Goal: Information Seeking & Learning: Learn about a topic

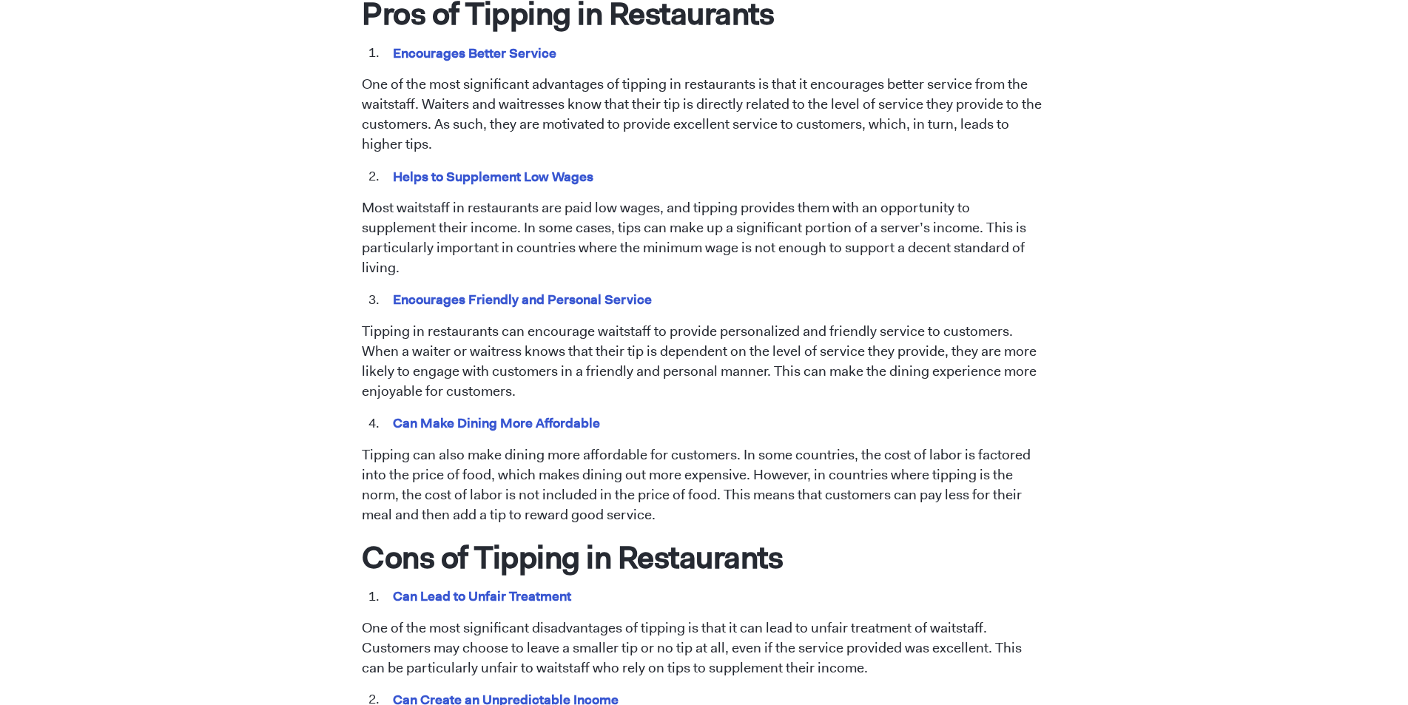
scroll to position [740, 0]
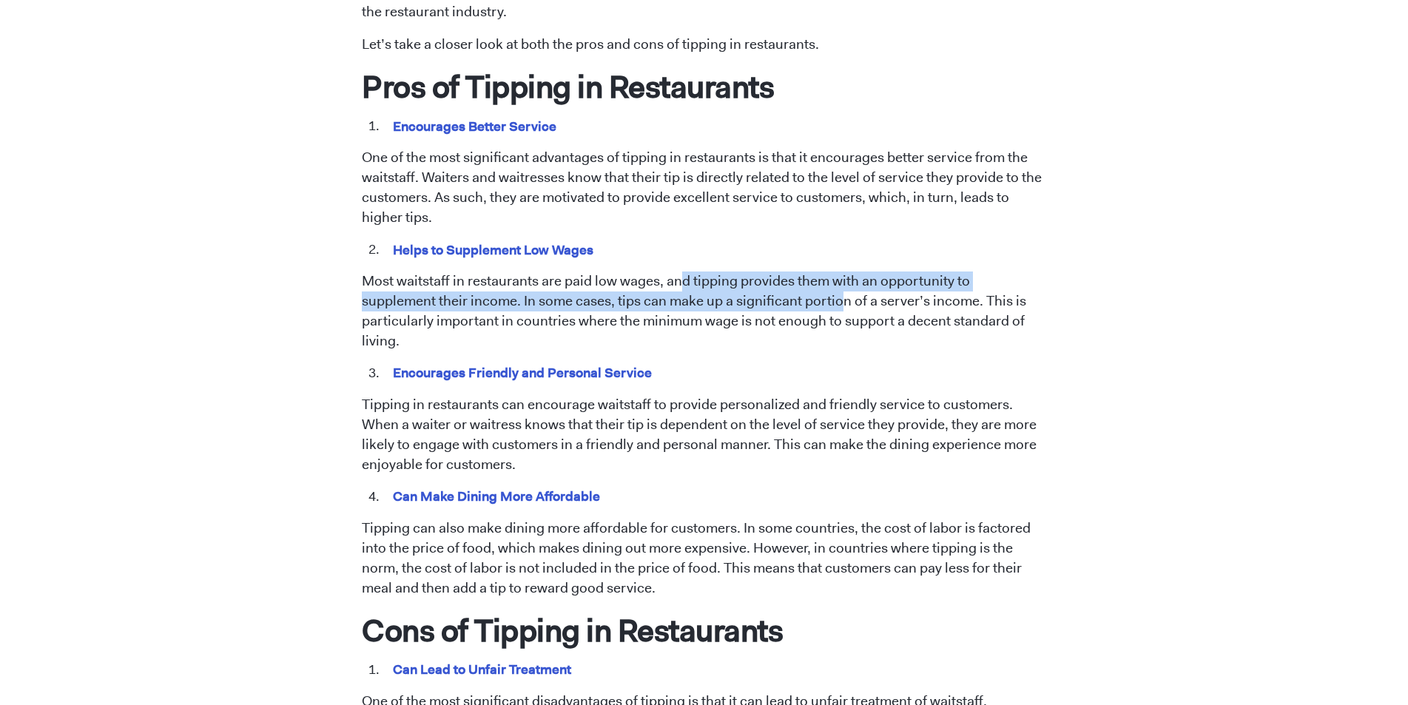
drag, startPoint x: 683, startPoint y: 277, endPoint x: 776, endPoint y: 300, distance: 95.8
click at [775, 300] on p "Most waitstaff in restaurants are paid low wages, and tipping provides them wit…" at bounding box center [704, 311] width 684 height 80
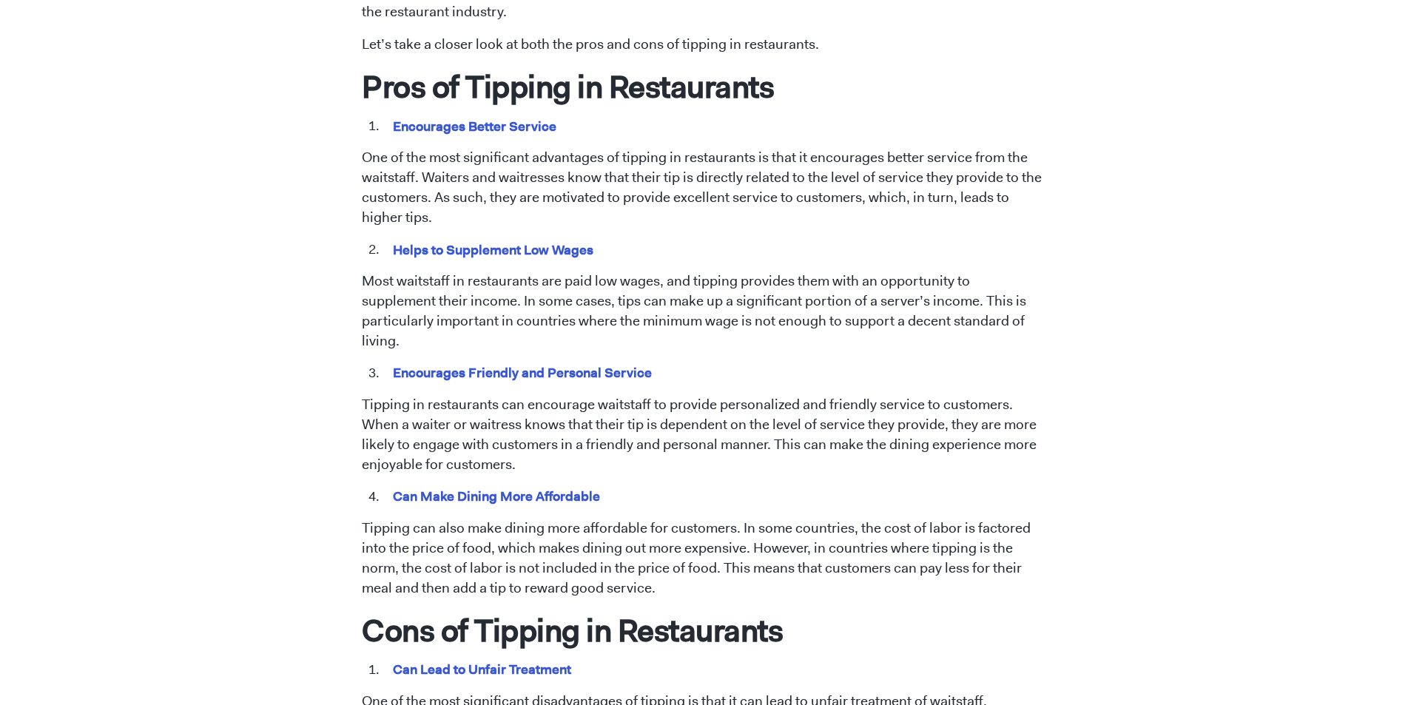
click at [866, 297] on p "Most waitstaff in restaurants are paid low wages, and tipping provides them wit…" at bounding box center [704, 311] width 684 height 80
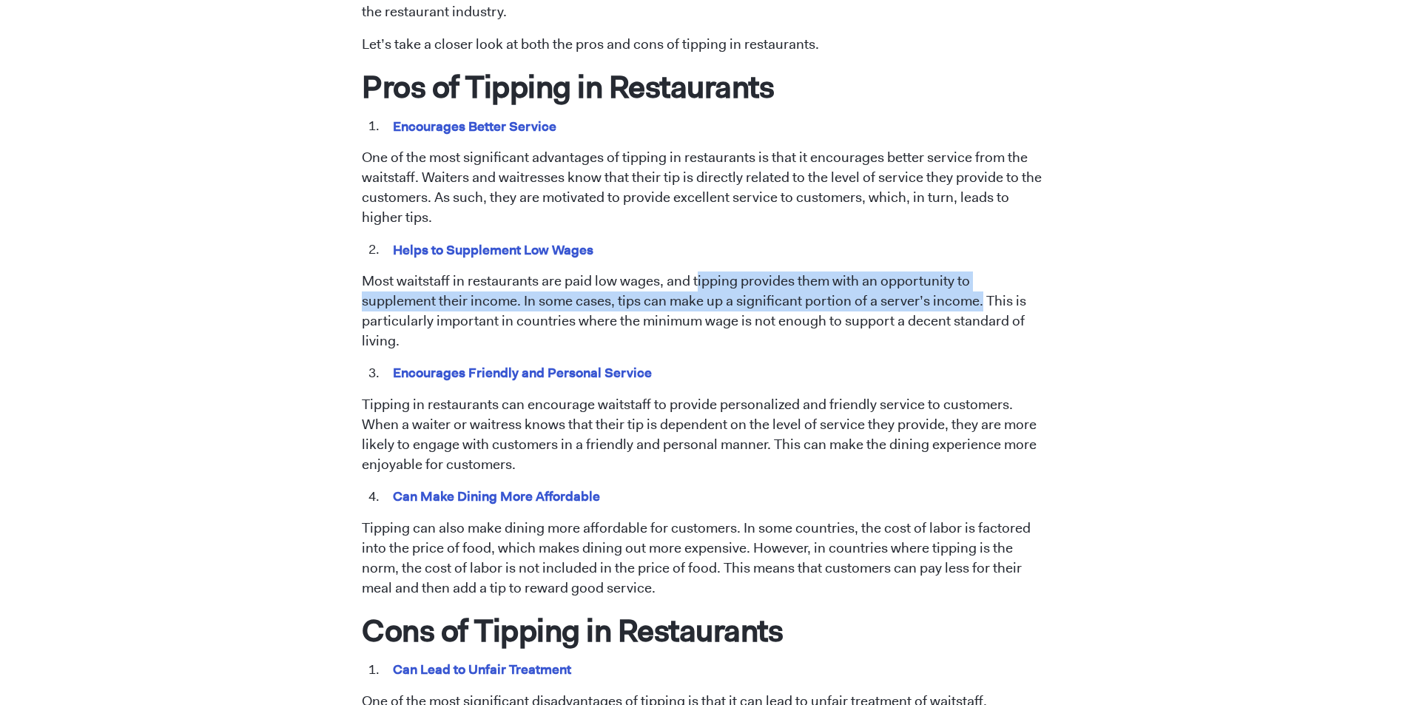
drag, startPoint x: 903, startPoint y: 300, endPoint x: 695, endPoint y: 284, distance: 208.5
click at [695, 284] on p "Most waitstaff in restaurants are paid low wages, and tipping provides them wit…" at bounding box center [704, 311] width 684 height 80
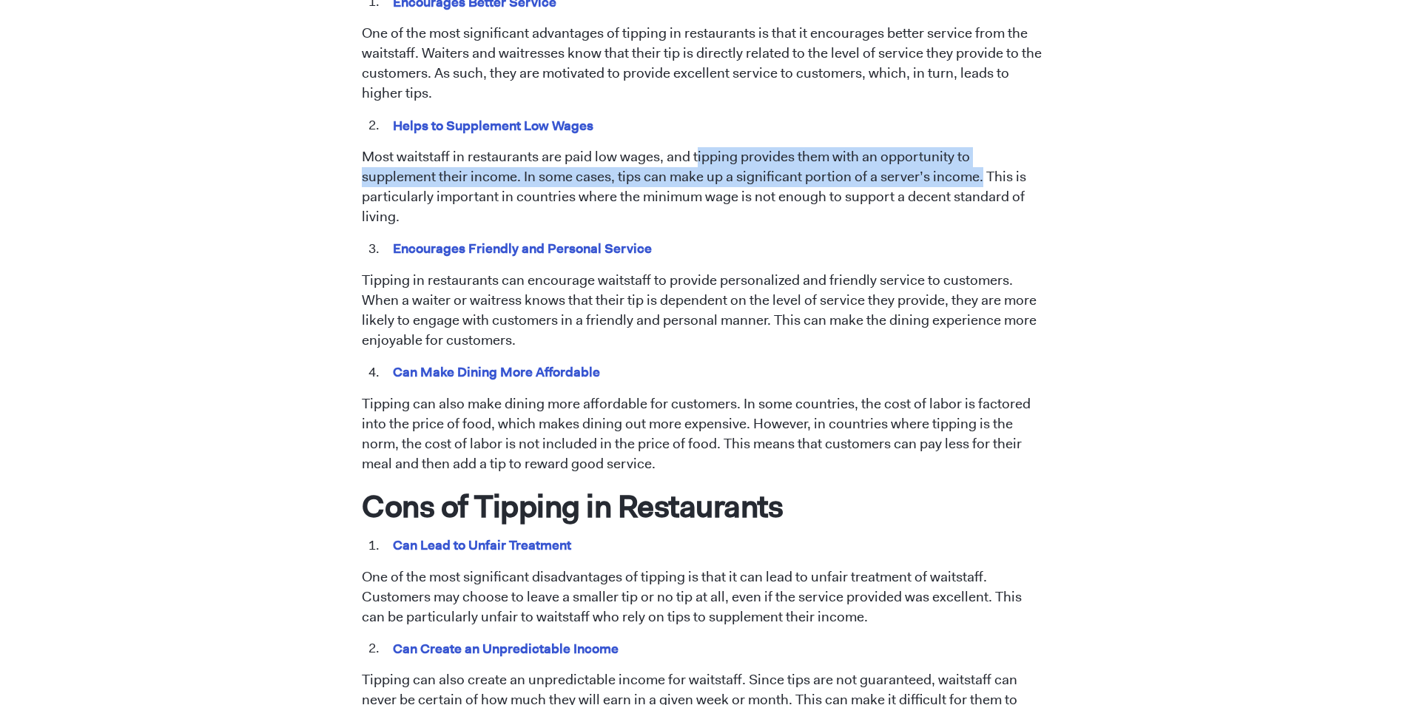
scroll to position [888, 0]
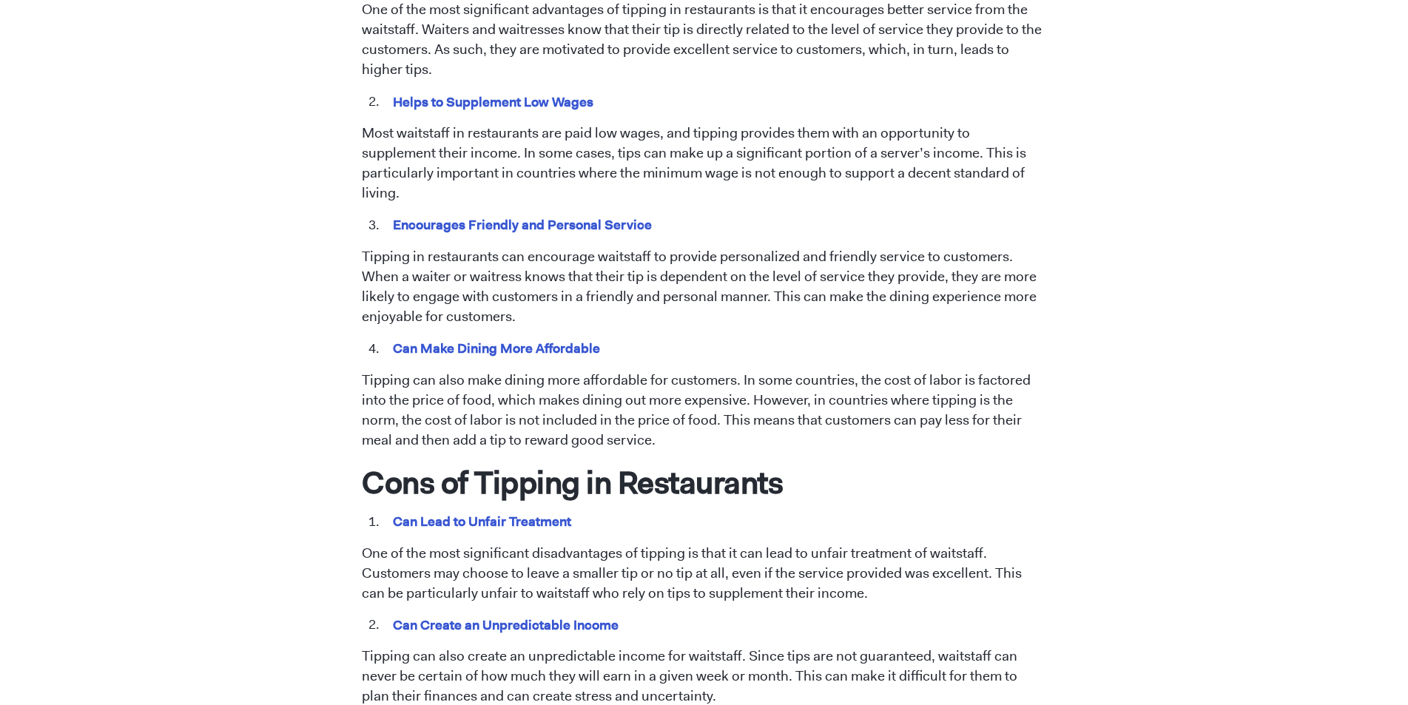
click at [576, 288] on p "Tipping in restaurants can encourage waitstaff to provide personalized and frie…" at bounding box center [704, 287] width 684 height 80
drag, startPoint x: 855, startPoint y: 356, endPoint x: 951, endPoint y: 349, distance: 96.4
click at [951, 349] on span "Tipping has been a longstanding practice in the restaurant industry. However, t…" at bounding box center [704, 558] width 684 height 1550
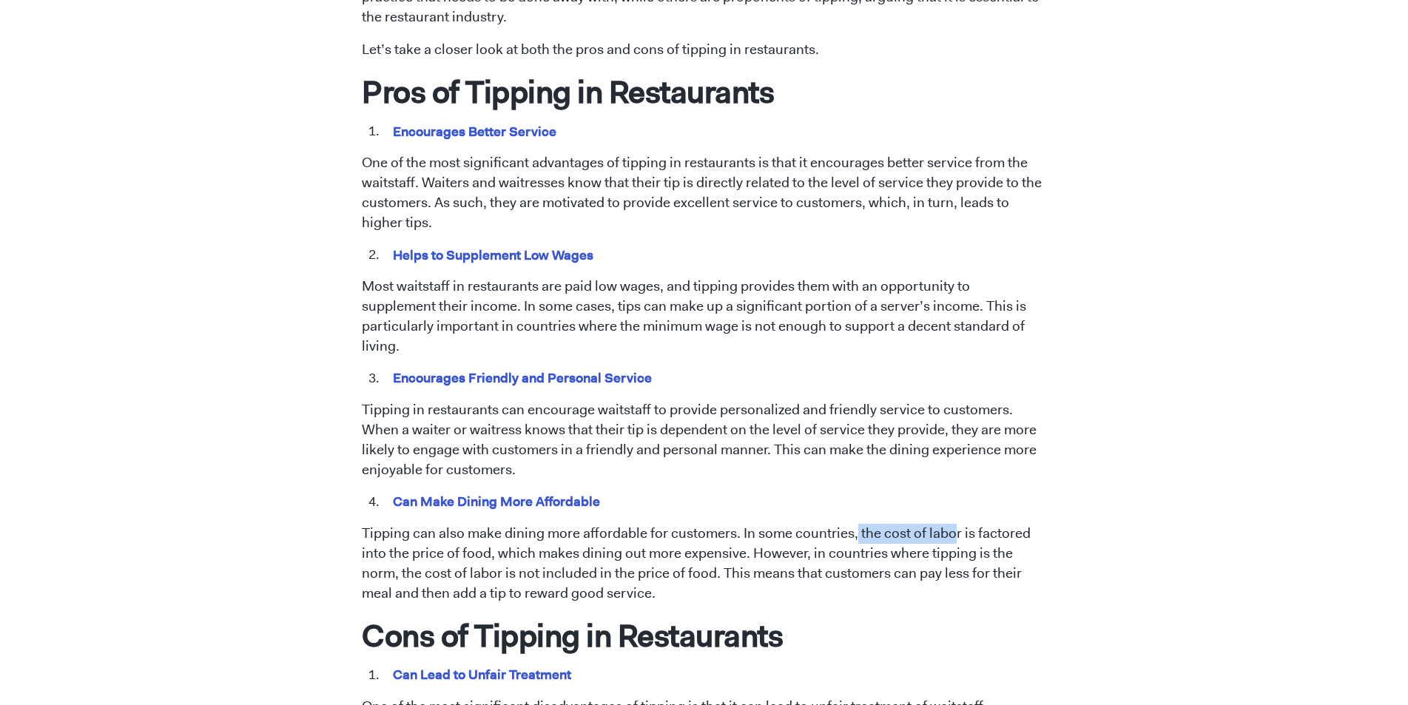
scroll to position [740, 0]
